Goal: Find specific page/section

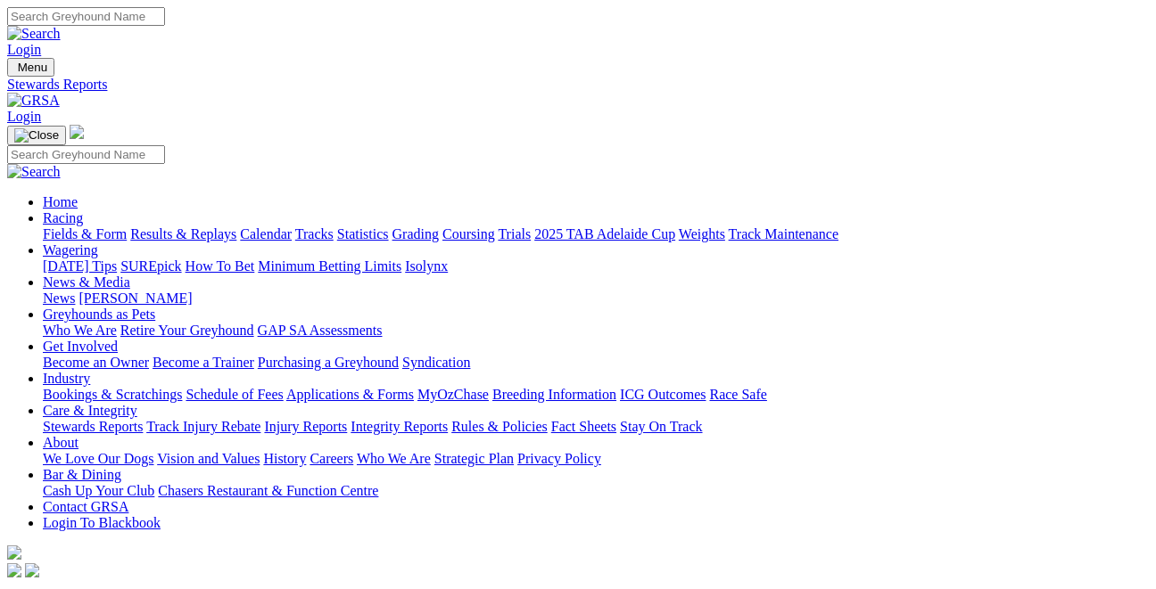
drag, startPoint x: 0, startPoint y: 0, endPoint x: 112, endPoint y: 244, distance: 268.9
